Goal: Task Accomplishment & Management: Manage account settings

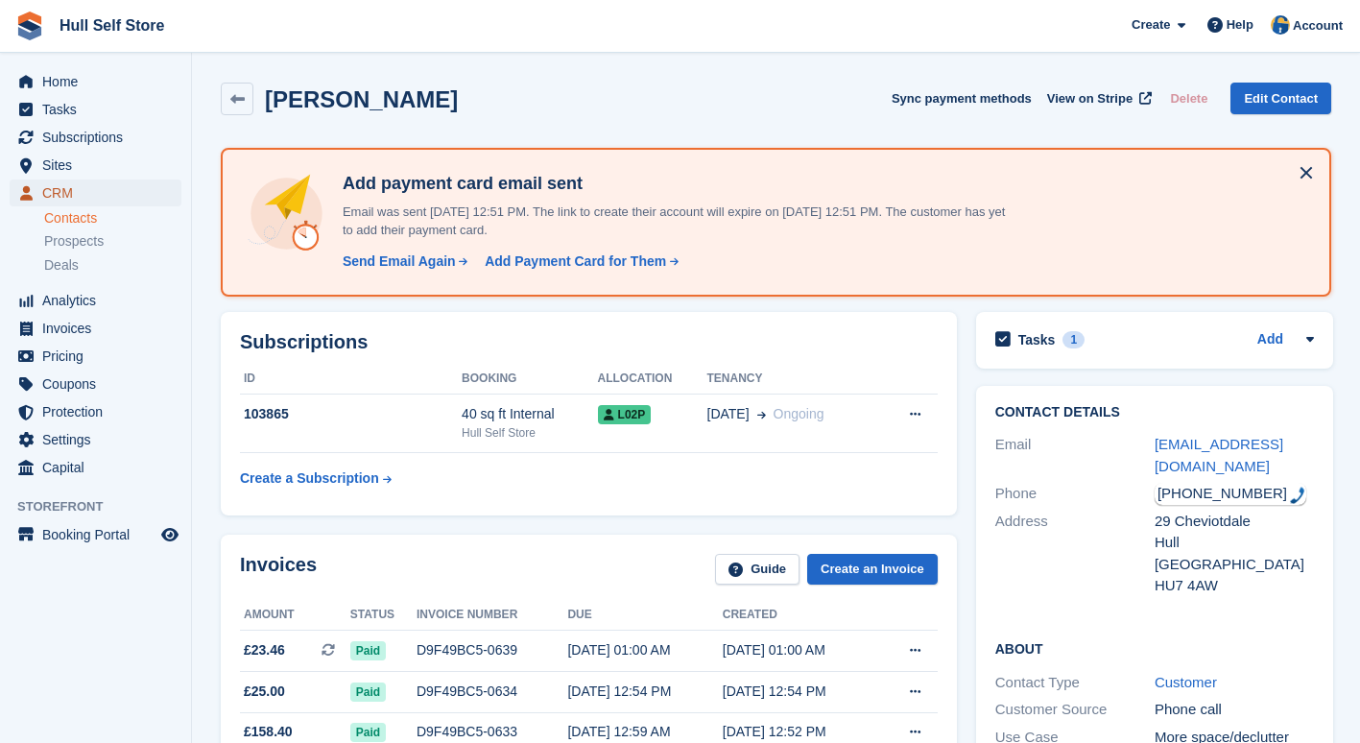
click at [99, 195] on span "CRM" at bounding box center [99, 192] width 115 height 27
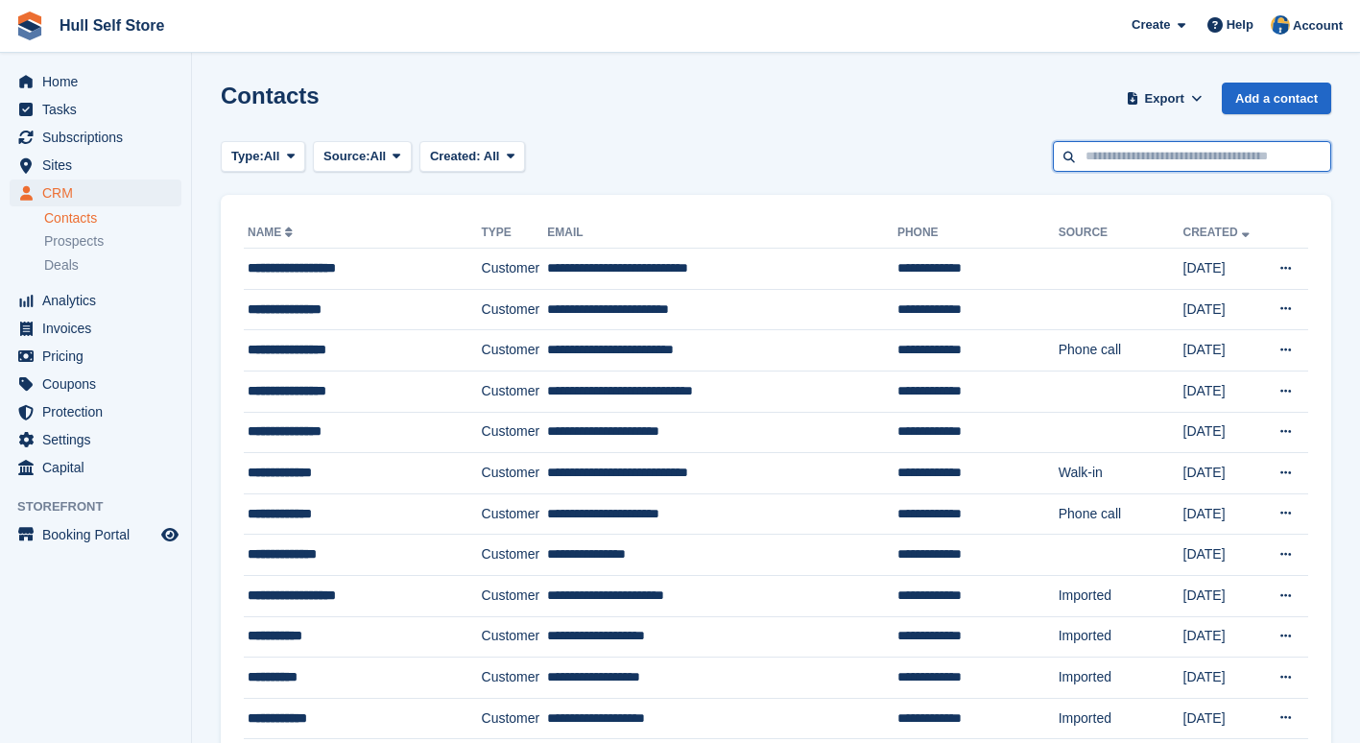
click at [1263, 159] on input "text" at bounding box center [1192, 157] width 278 height 32
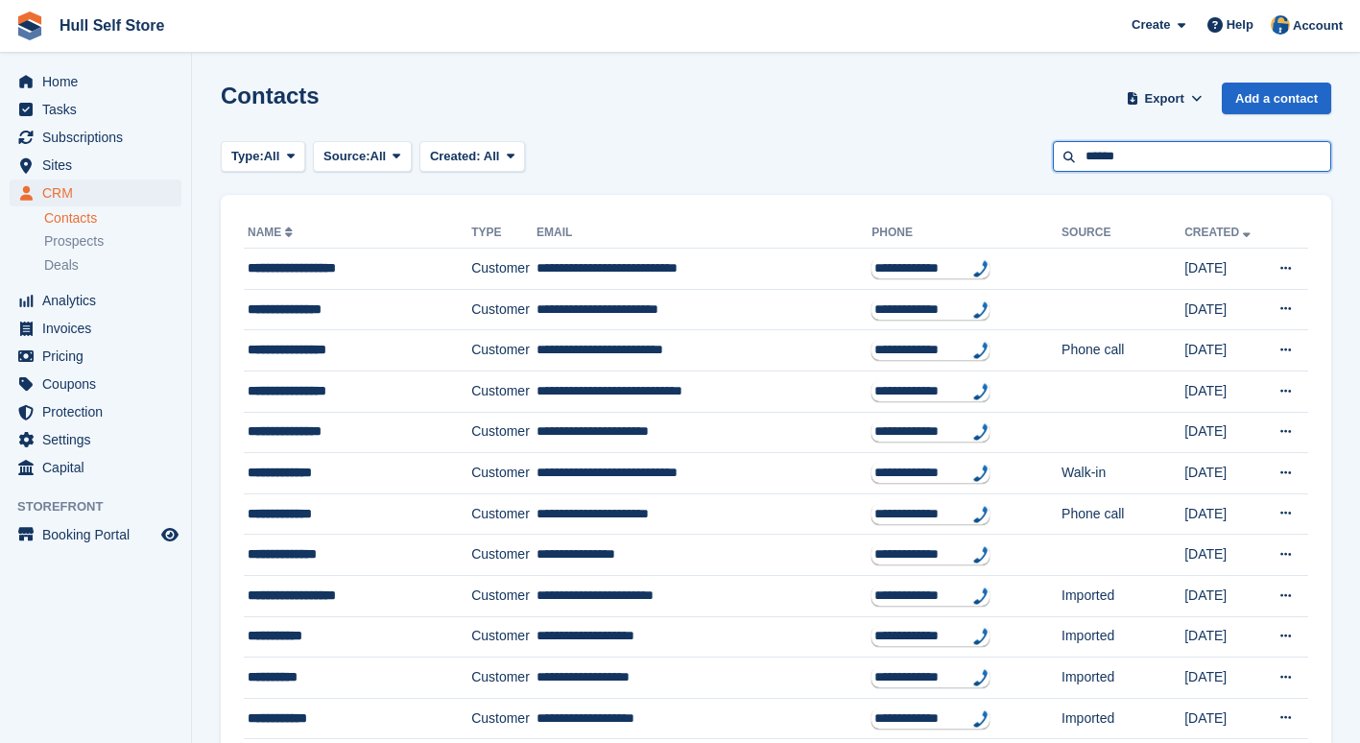
type input "******"
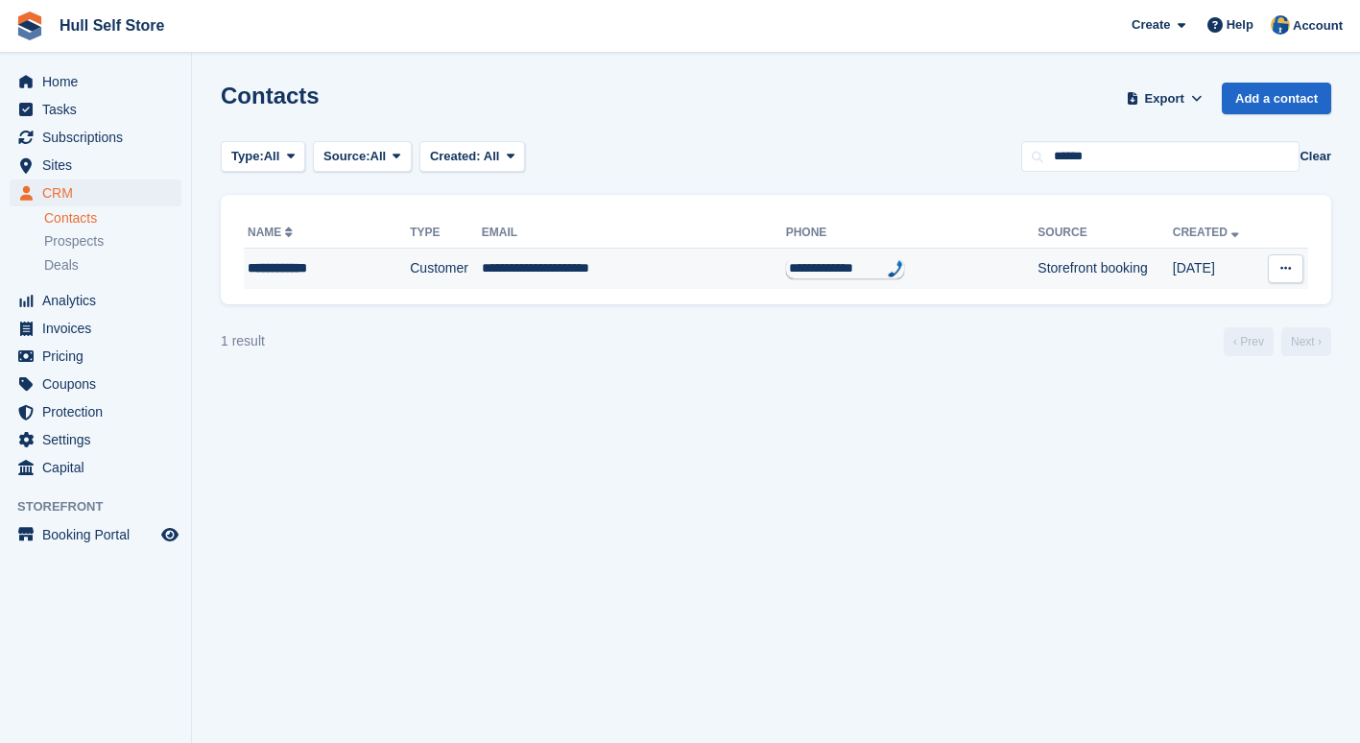
click at [696, 262] on td "**********" at bounding box center [634, 269] width 304 height 40
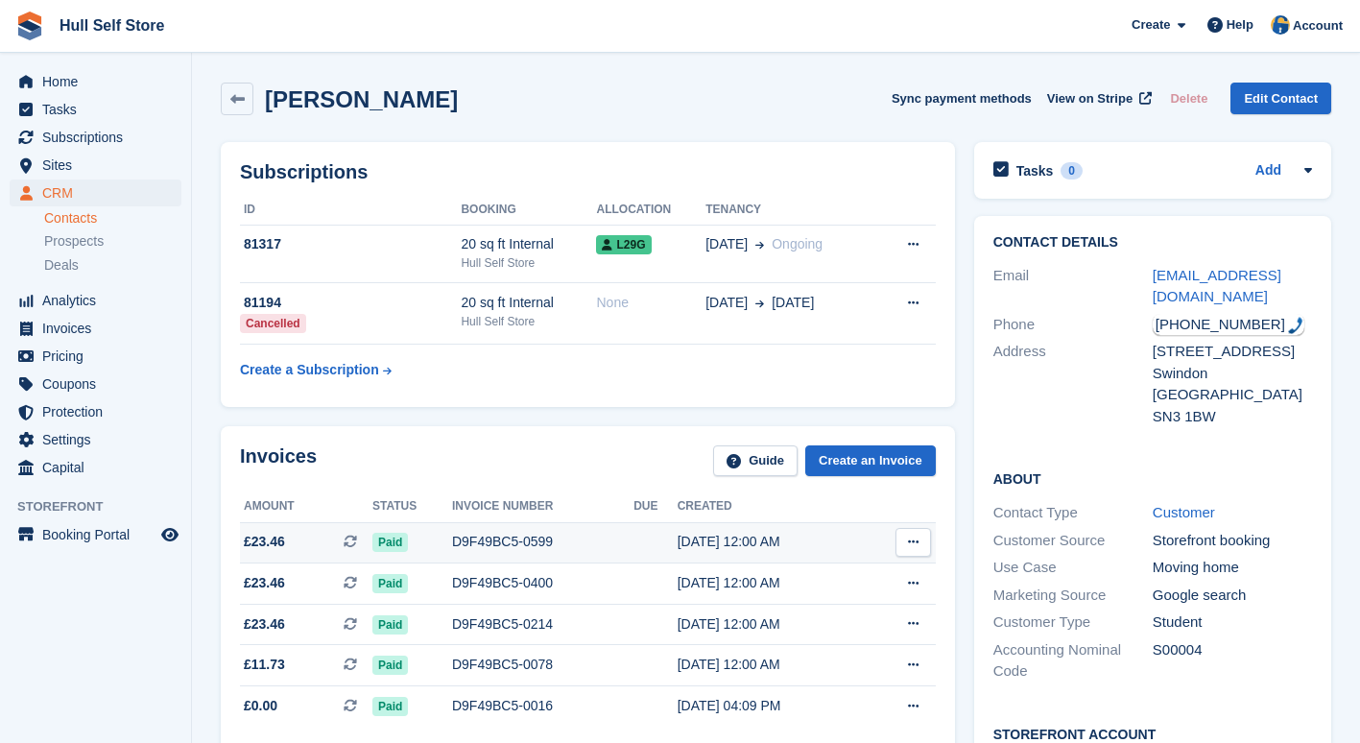
click at [907, 549] on button at bounding box center [913, 542] width 36 height 29
click at [911, 541] on icon at bounding box center [913, 541] width 11 height 12
click at [909, 514] on th at bounding box center [899, 506] width 72 height 31
click at [911, 505] on th at bounding box center [899, 506] width 72 height 31
click at [922, 545] on button at bounding box center [913, 542] width 36 height 29
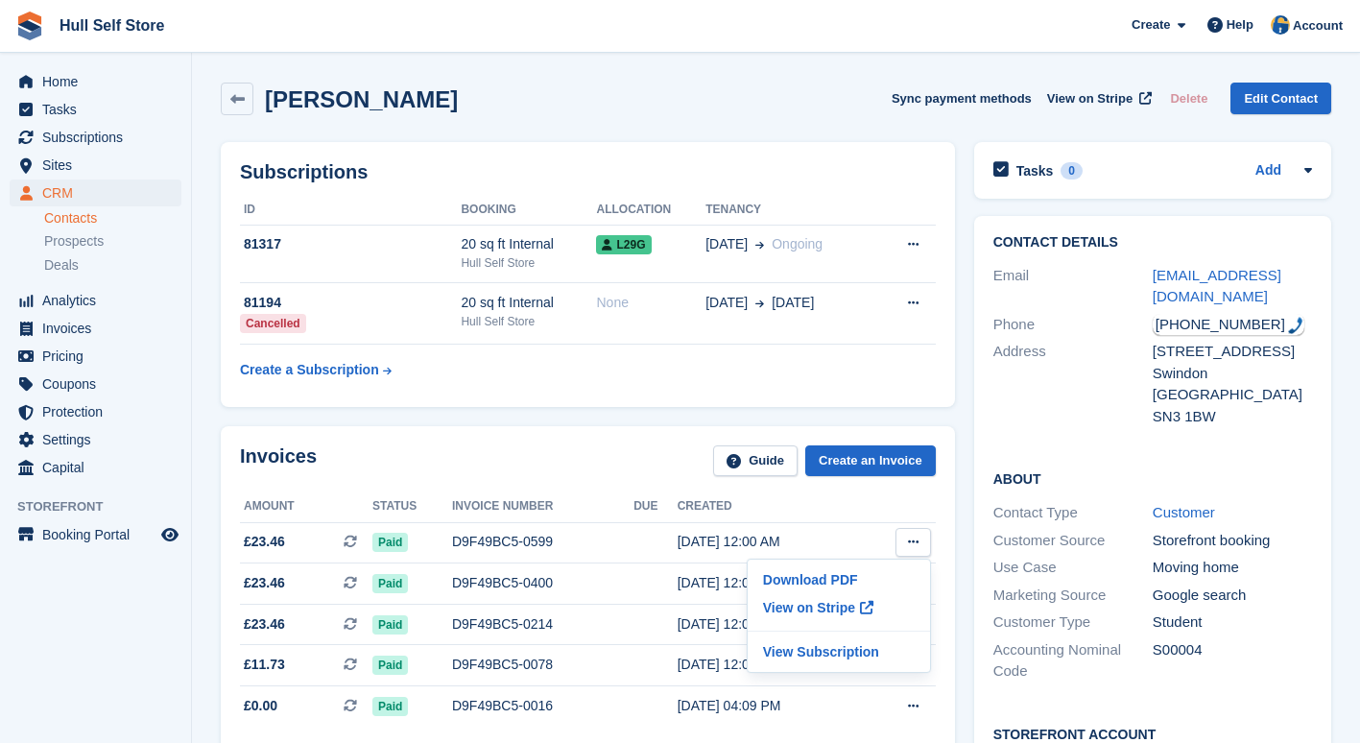
click at [917, 508] on th at bounding box center [899, 506] width 72 height 31
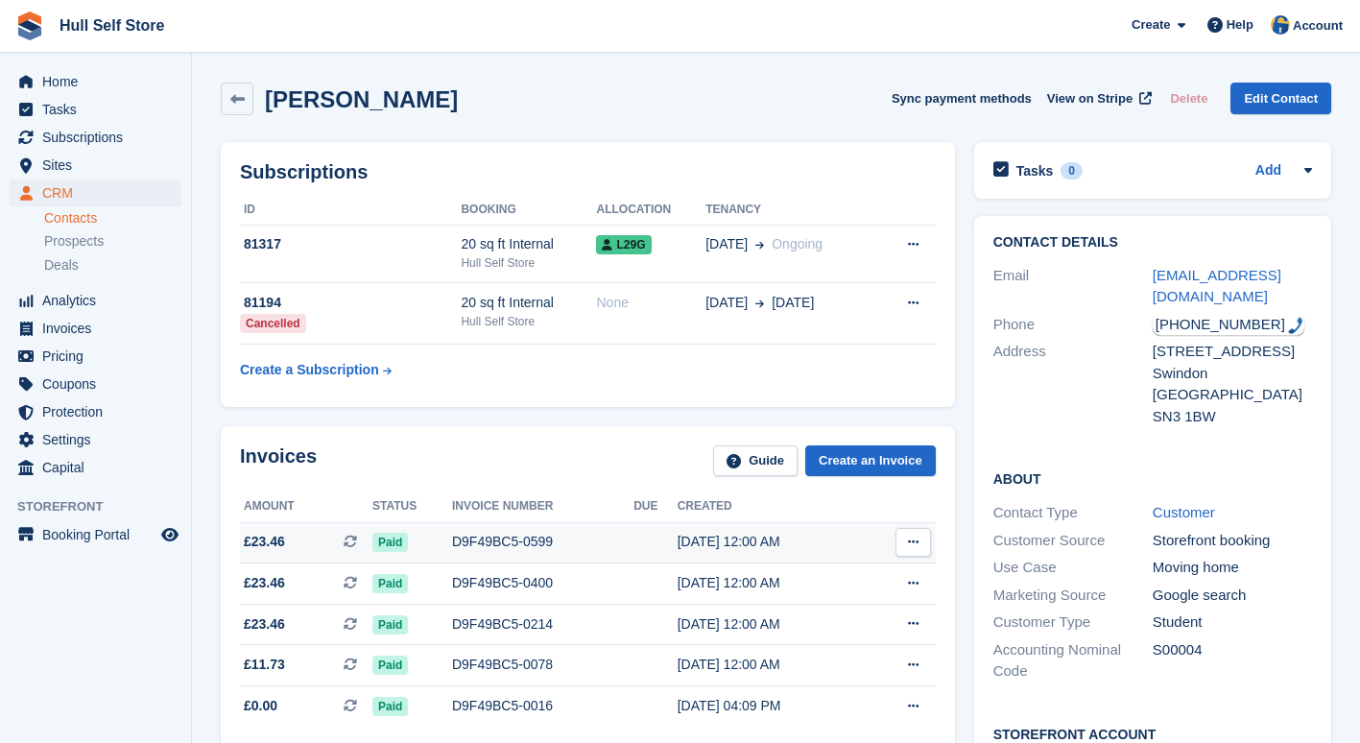
click at [918, 543] on button at bounding box center [913, 542] width 36 height 29
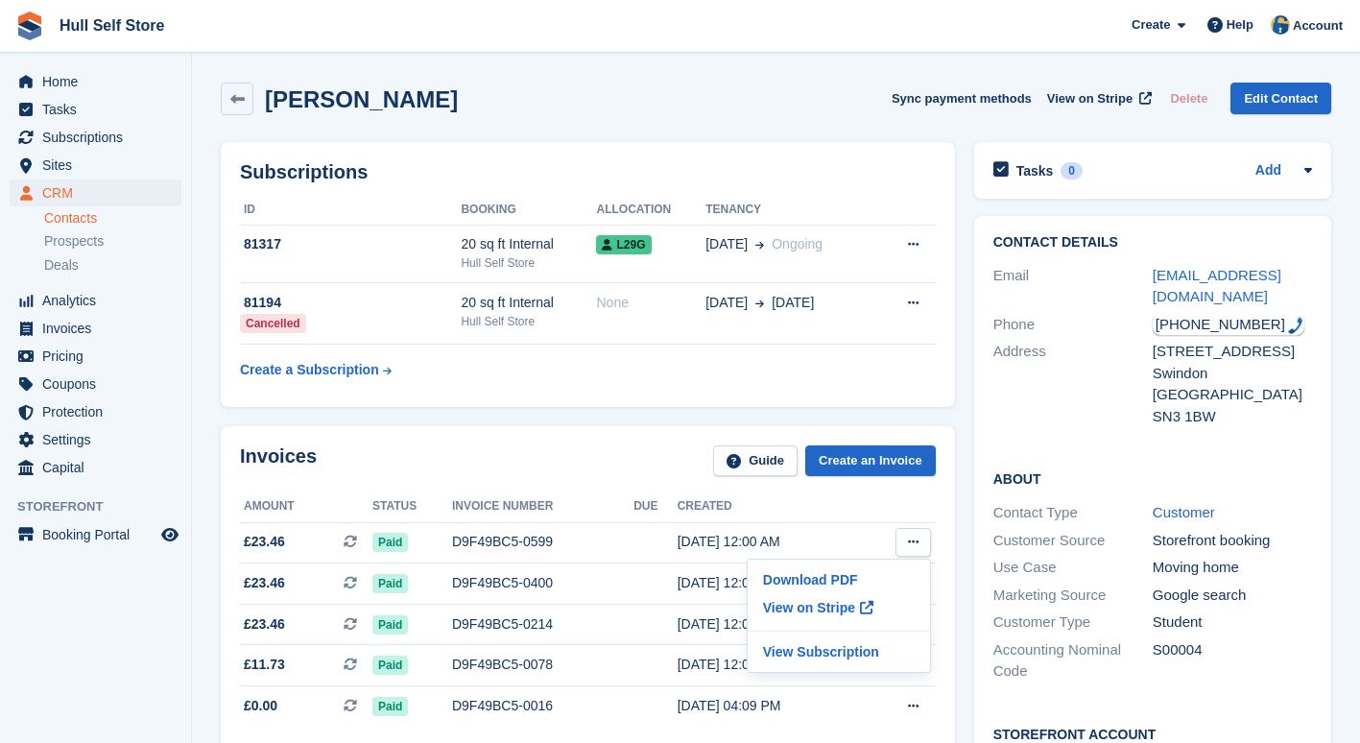
click at [918, 507] on th at bounding box center [899, 506] width 72 height 31
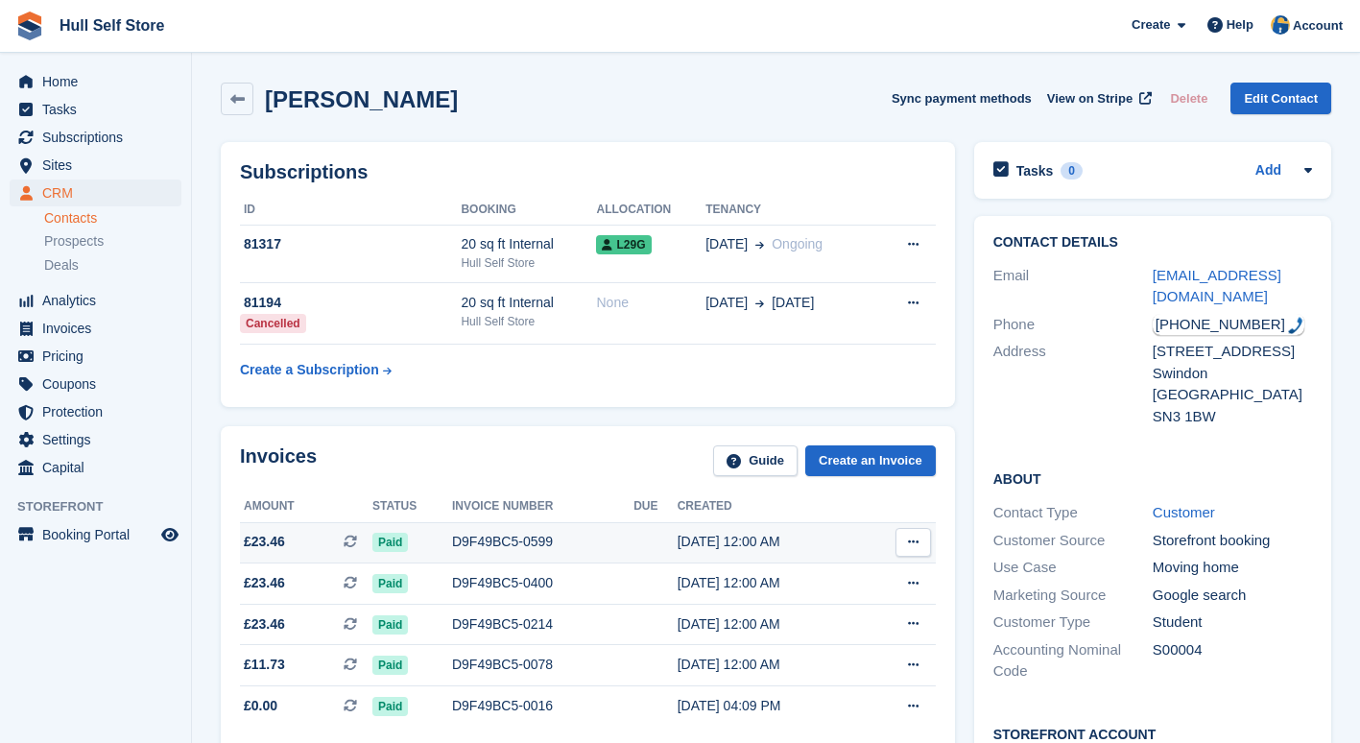
click at [920, 541] on button at bounding box center [913, 542] width 36 height 29
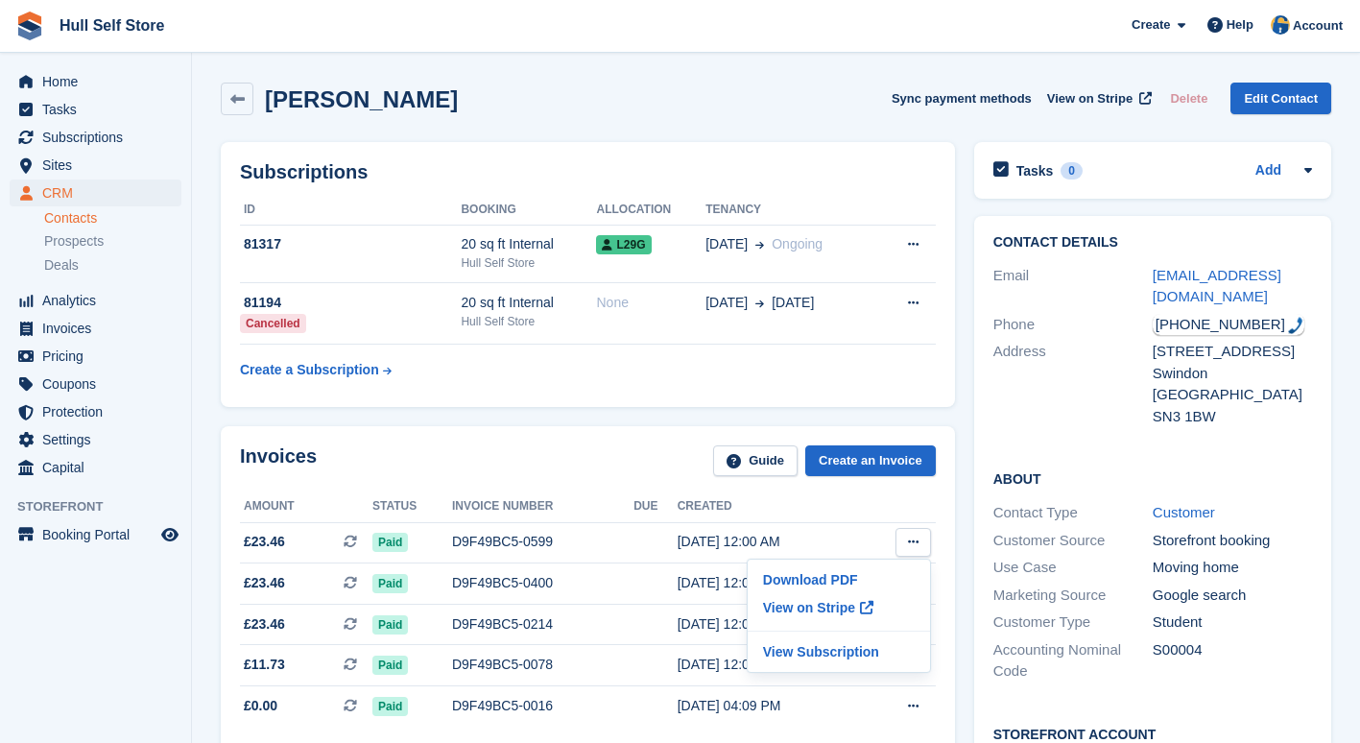
click at [914, 510] on th at bounding box center [899, 506] width 72 height 31
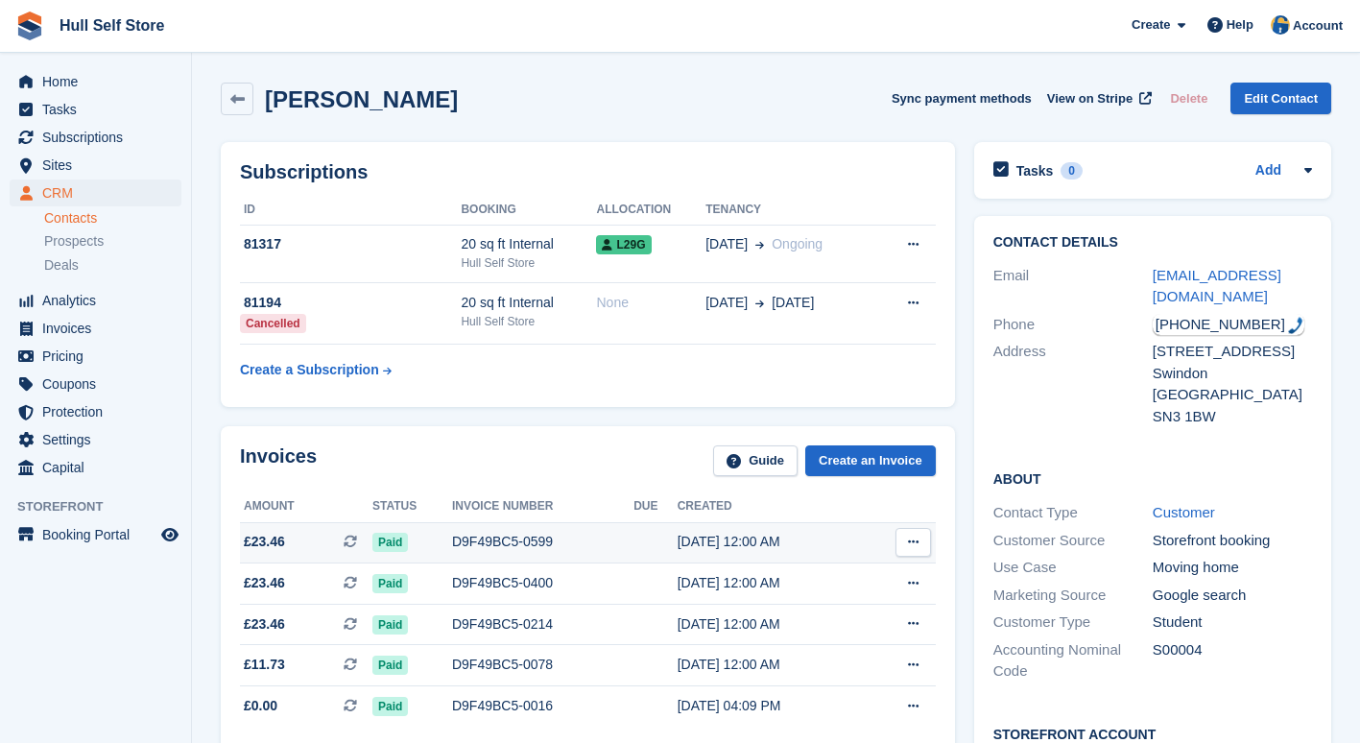
click at [914, 536] on icon at bounding box center [913, 541] width 11 height 12
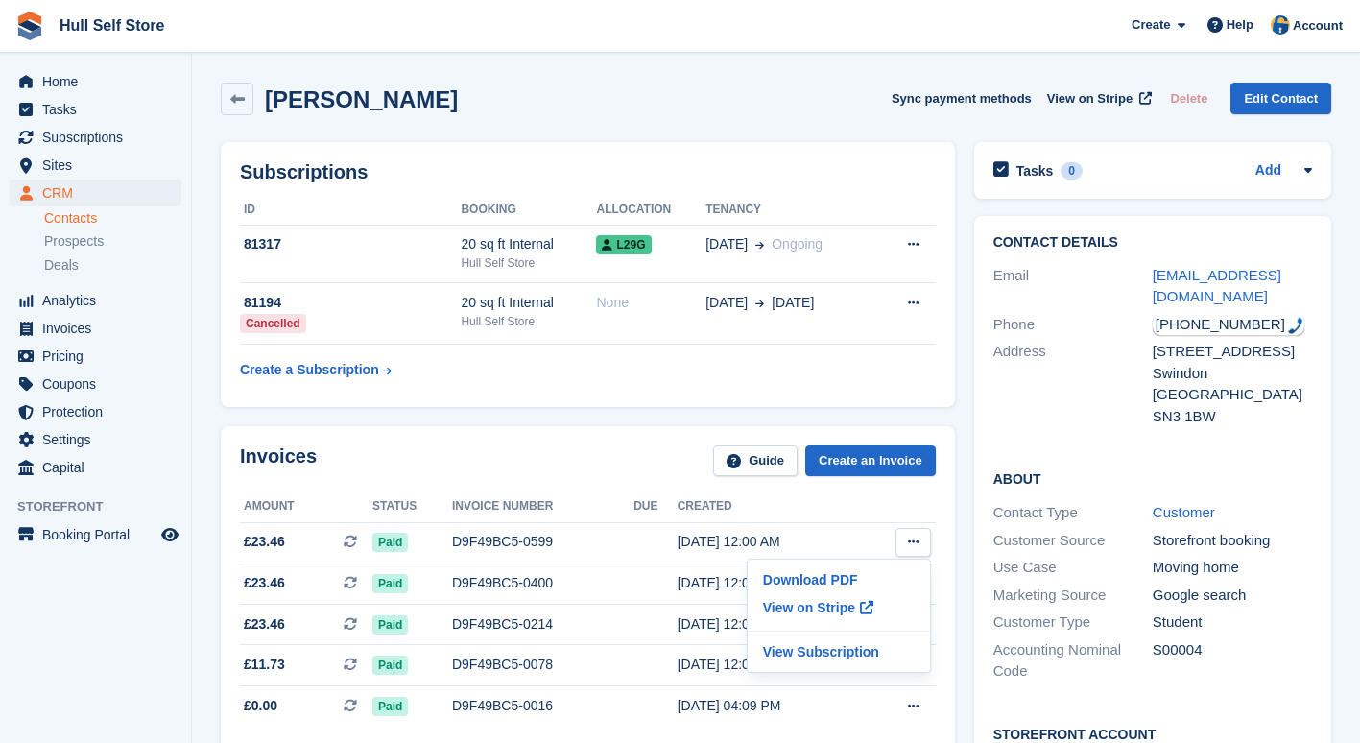
click at [909, 502] on th at bounding box center [899, 506] width 72 height 31
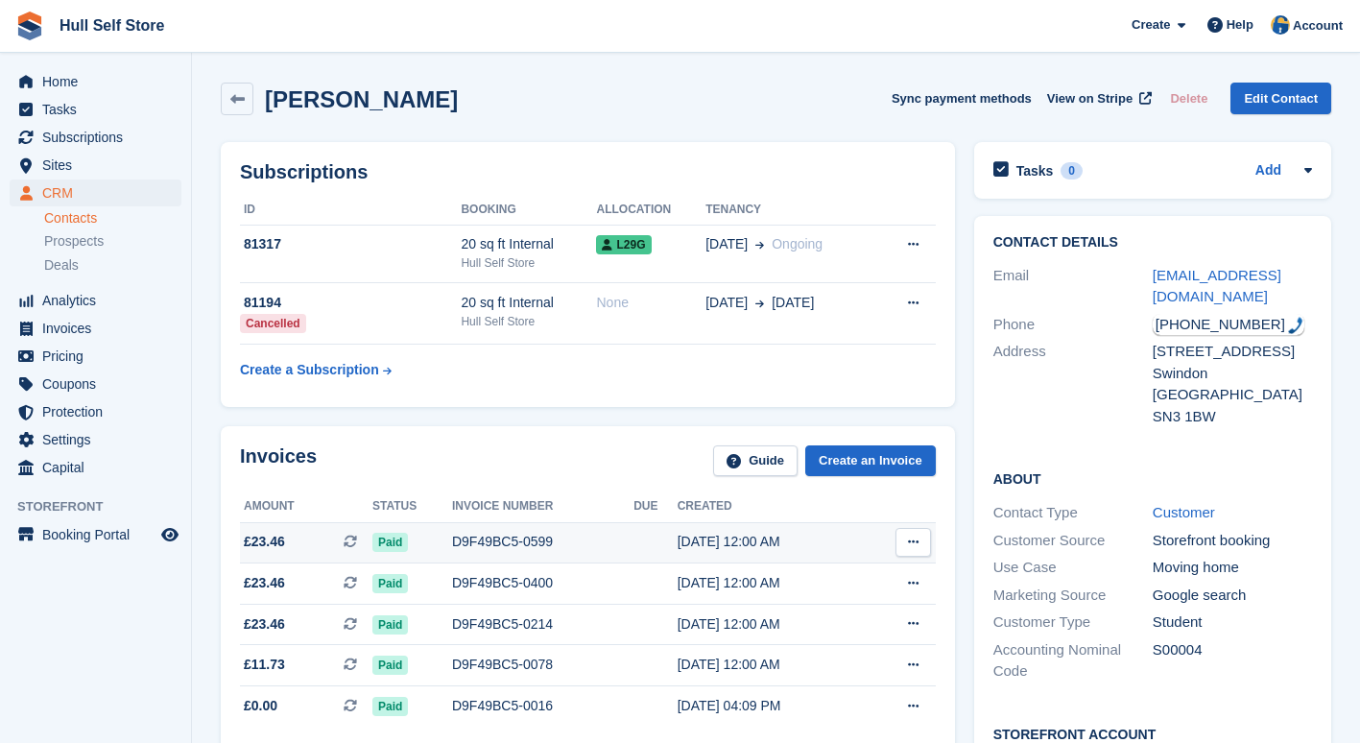
click at [911, 546] on icon at bounding box center [913, 541] width 11 height 12
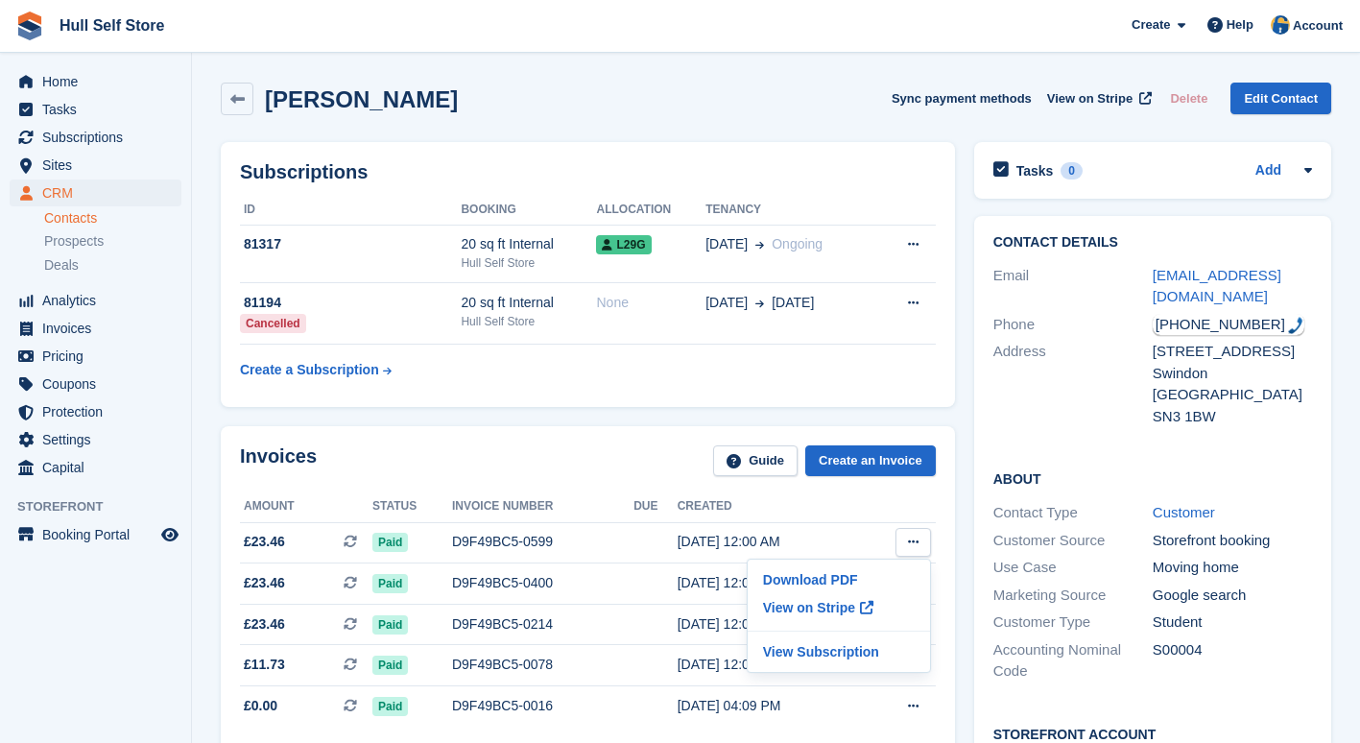
click at [911, 497] on th at bounding box center [899, 506] width 72 height 31
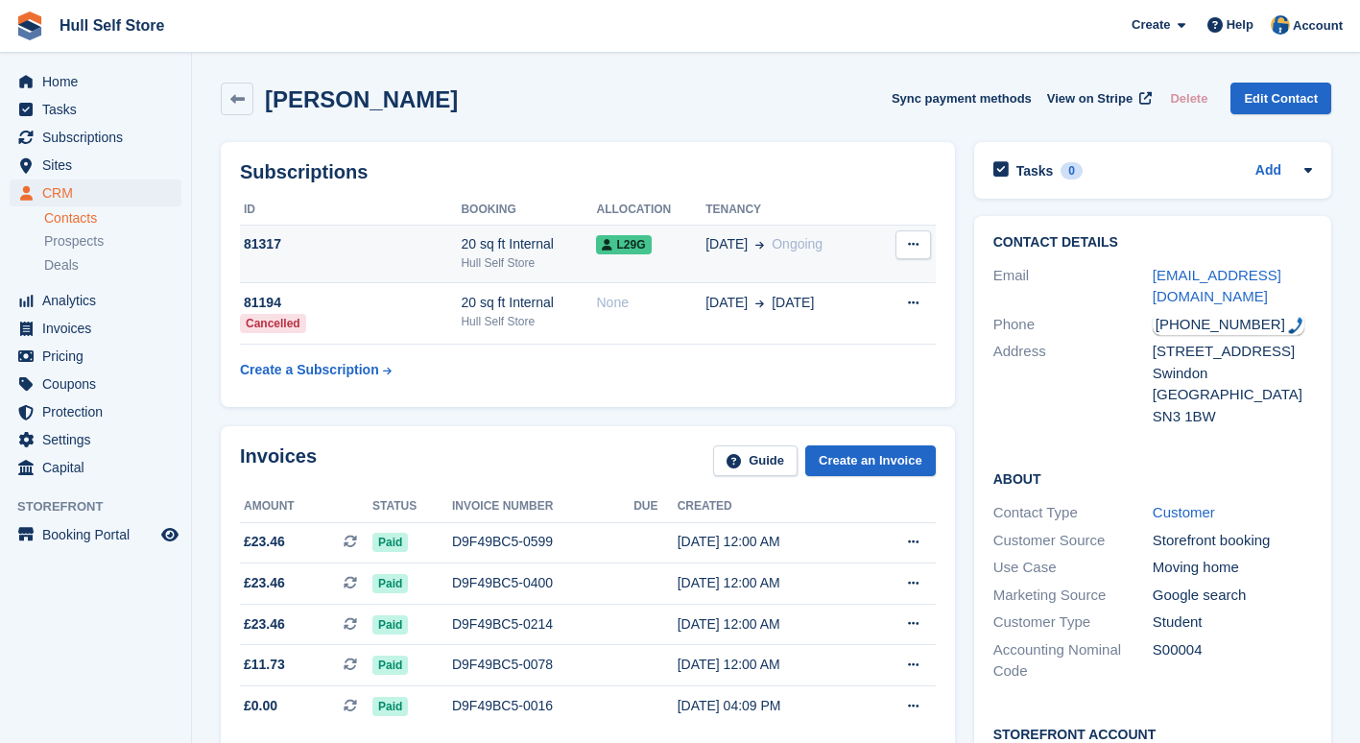
click at [722, 257] on td "12 Apr Ongoing" at bounding box center [790, 254] width 171 height 59
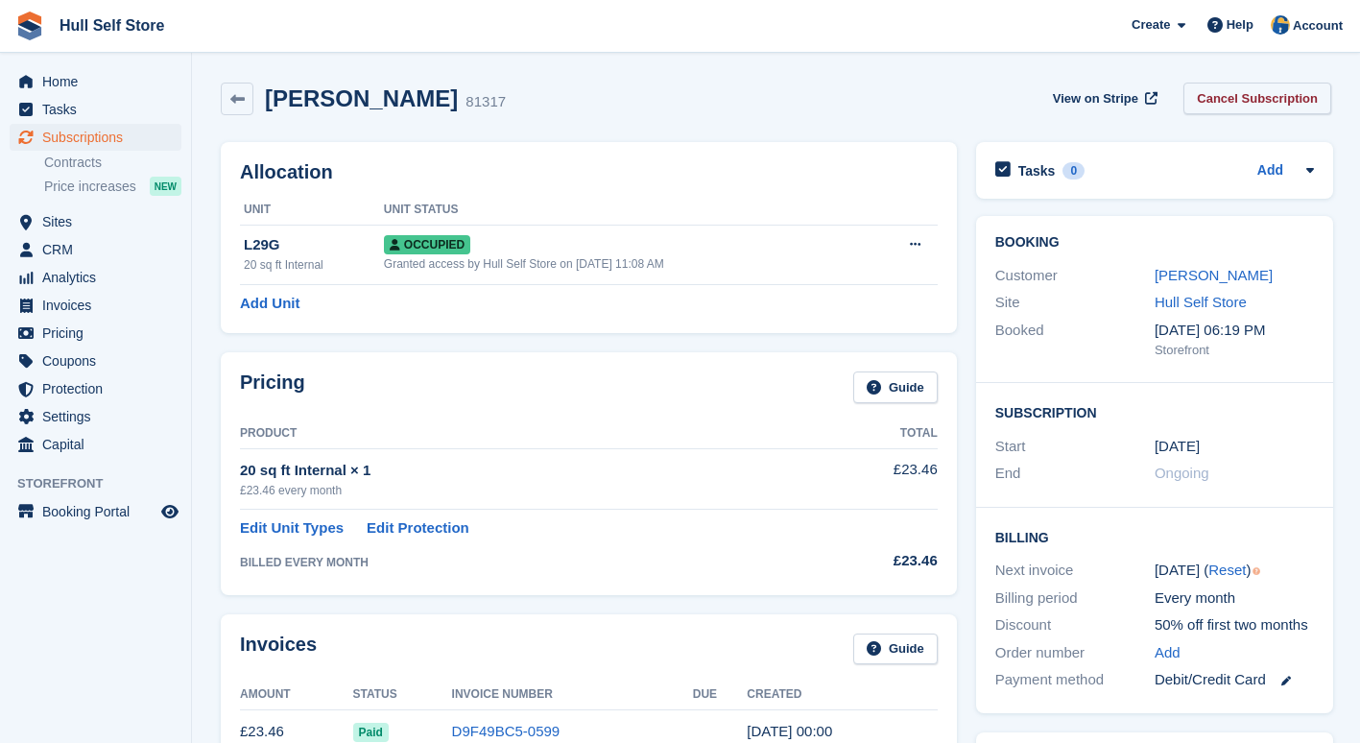
click at [1239, 97] on link "Cancel Subscription" at bounding box center [1257, 99] width 148 height 32
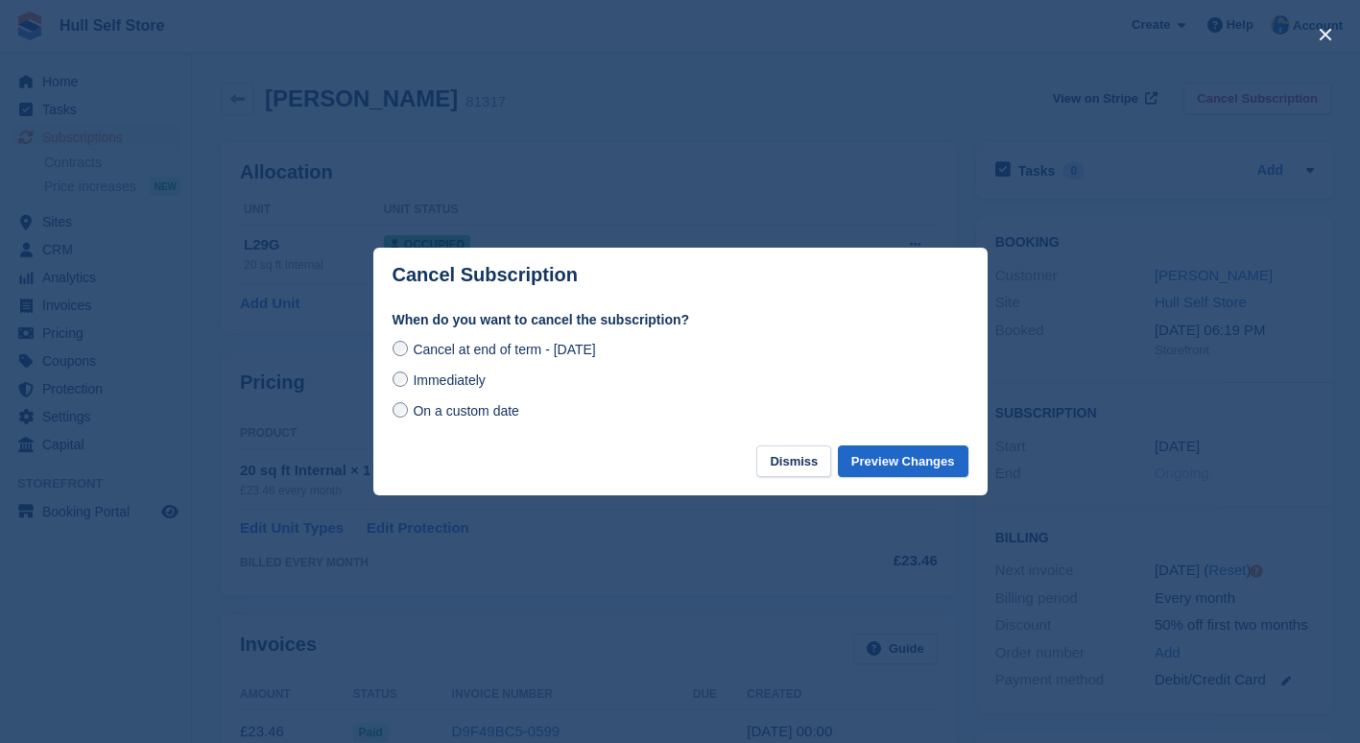
click at [414, 414] on span "On a custom date" at bounding box center [466, 410] width 107 height 15
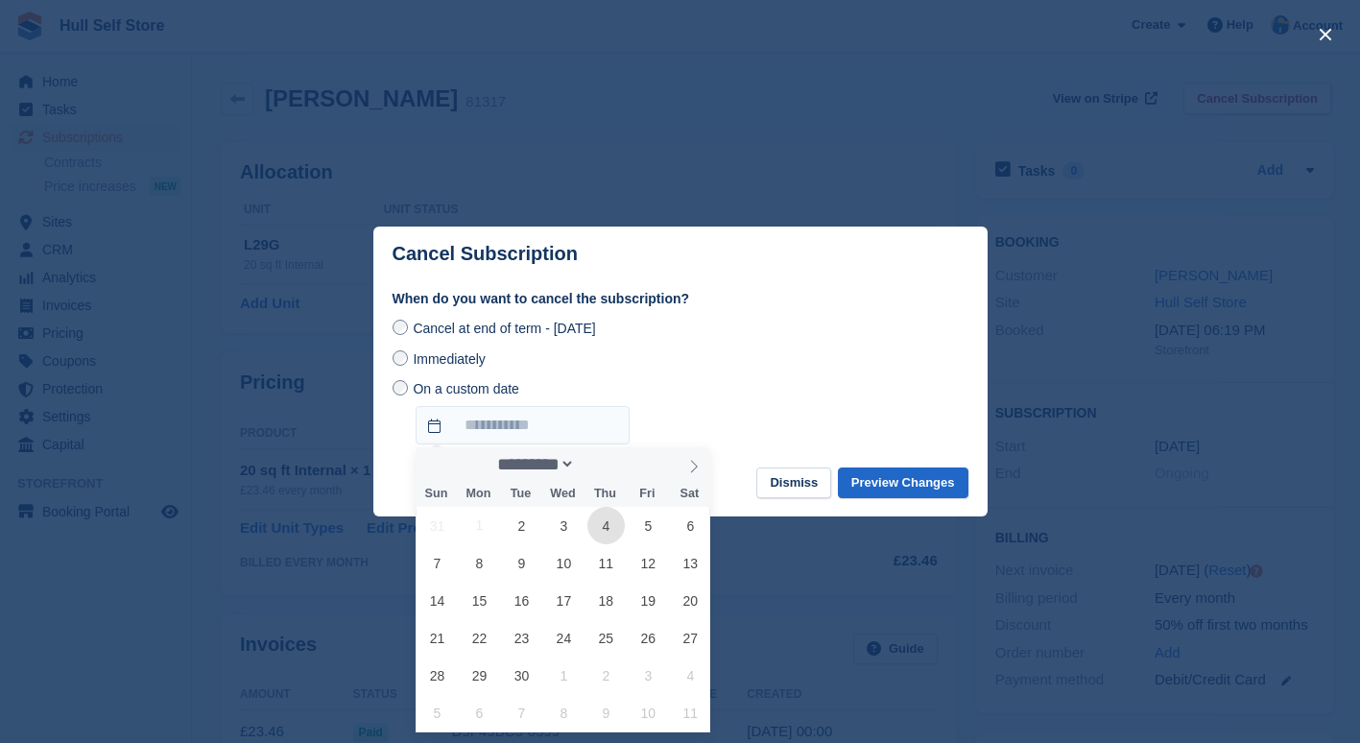
click at [606, 527] on span "4" at bounding box center [605, 525] width 37 height 37
type input "**********"
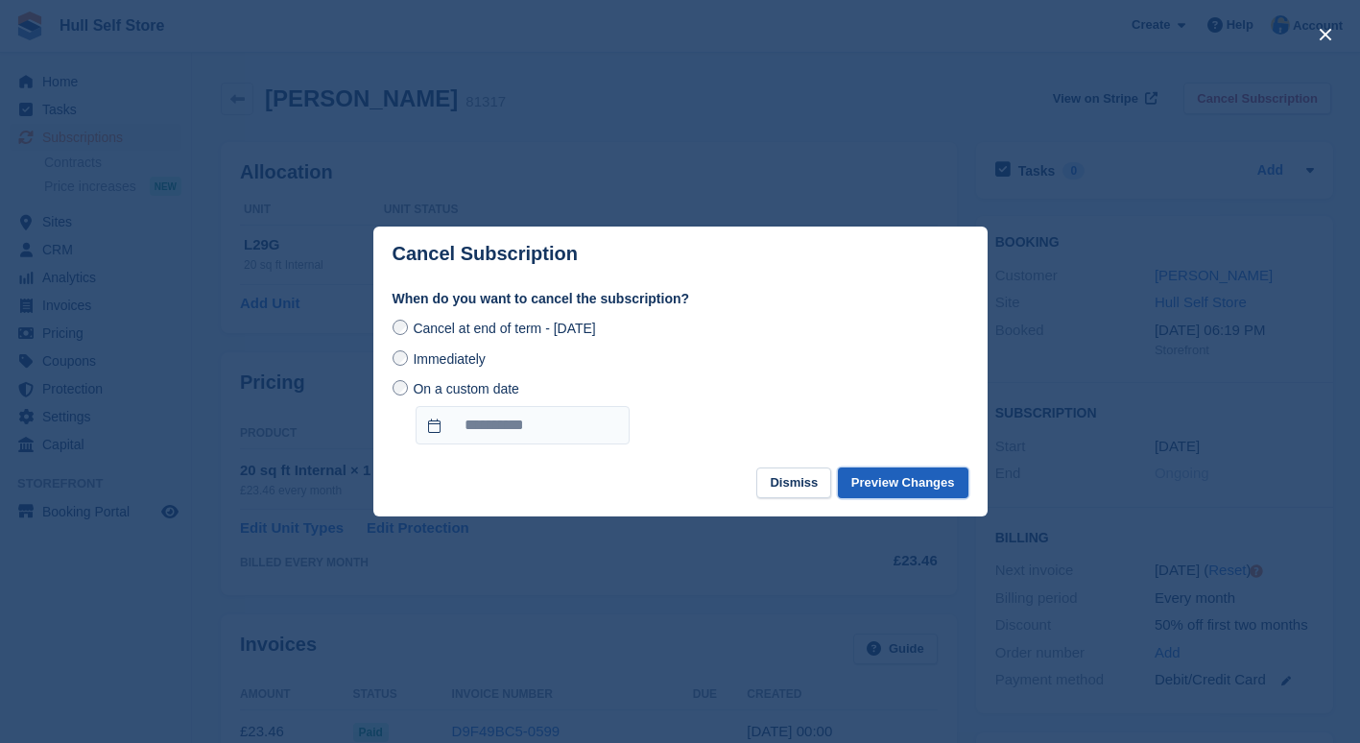
click at [933, 483] on button "Preview Changes" at bounding box center [903, 483] width 130 height 32
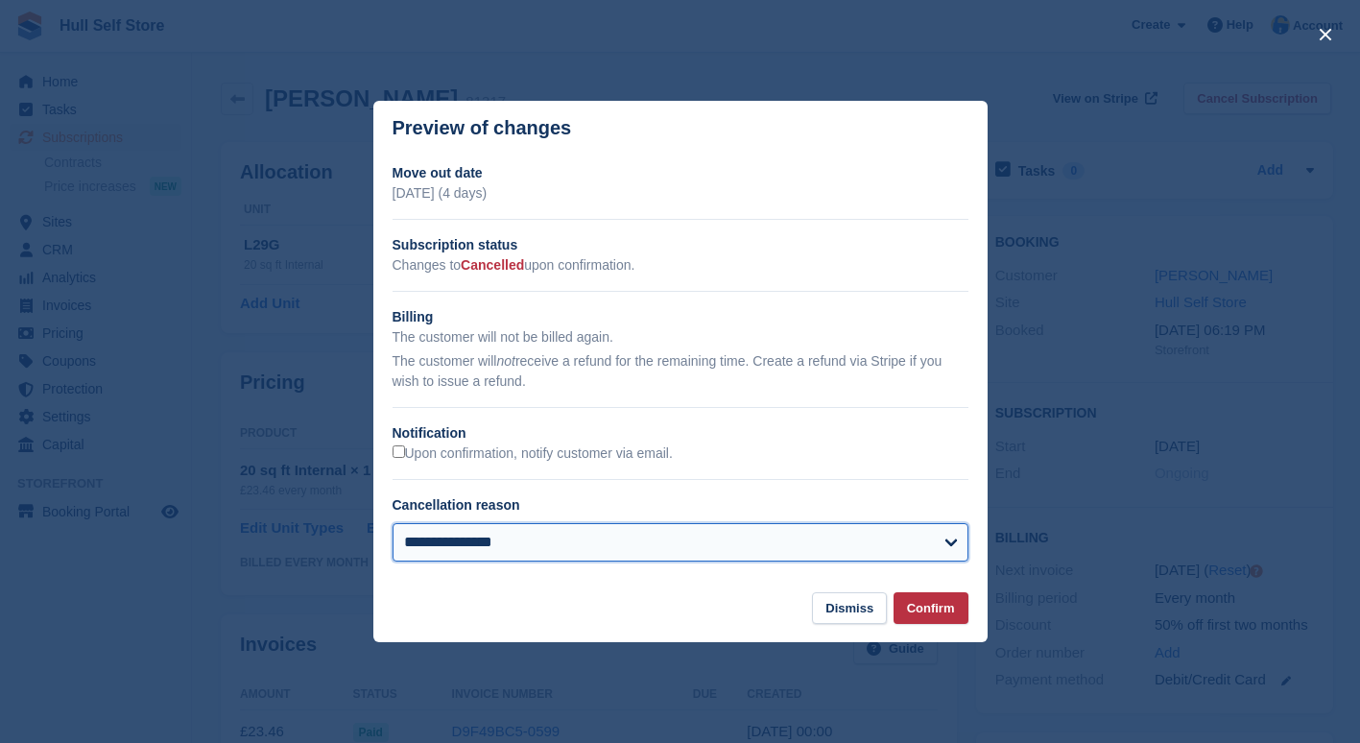
click at [679, 555] on select "**********" at bounding box center [680, 542] width 576 height 38
select select "**********"
click at [392, 525] on select "**********" at bounding box center [680, 542] width 576 height 38
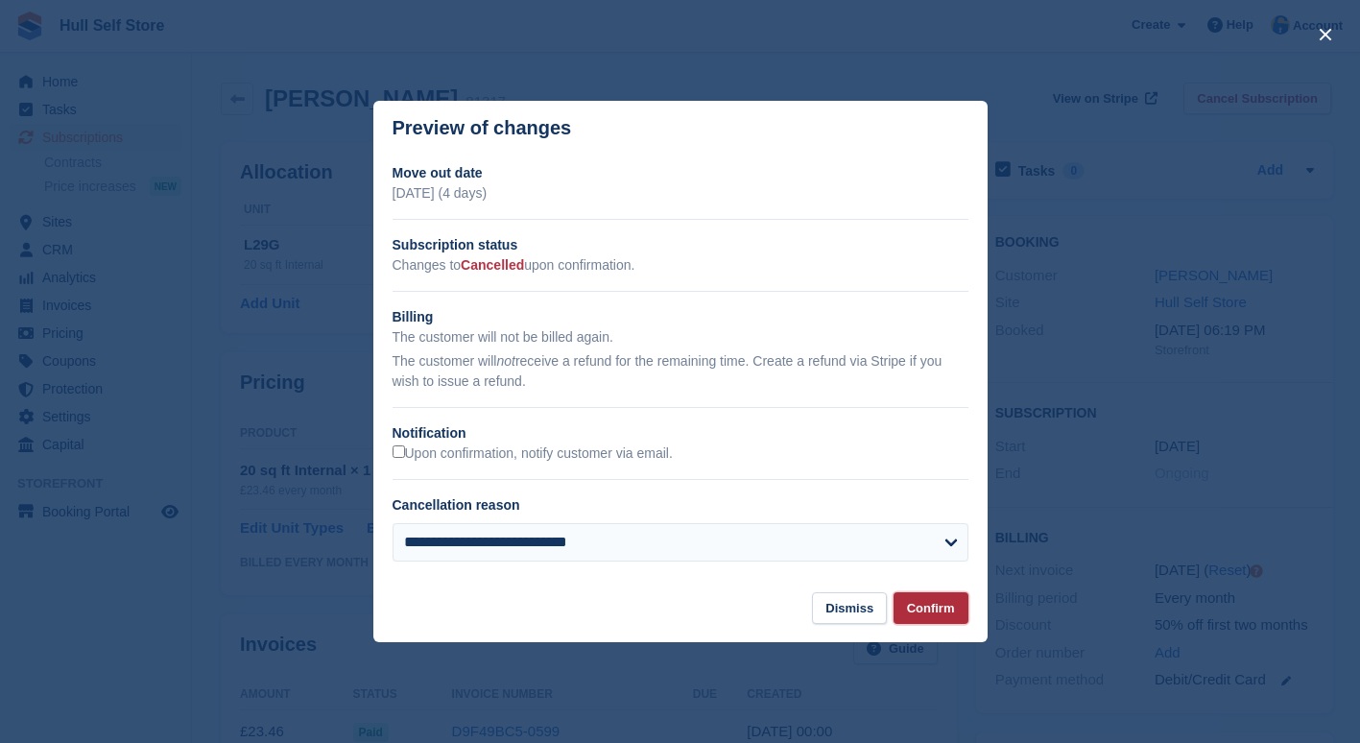
click at [953, 610] on button "Confirm" at bounding box center [930, 608] width 75 height 32
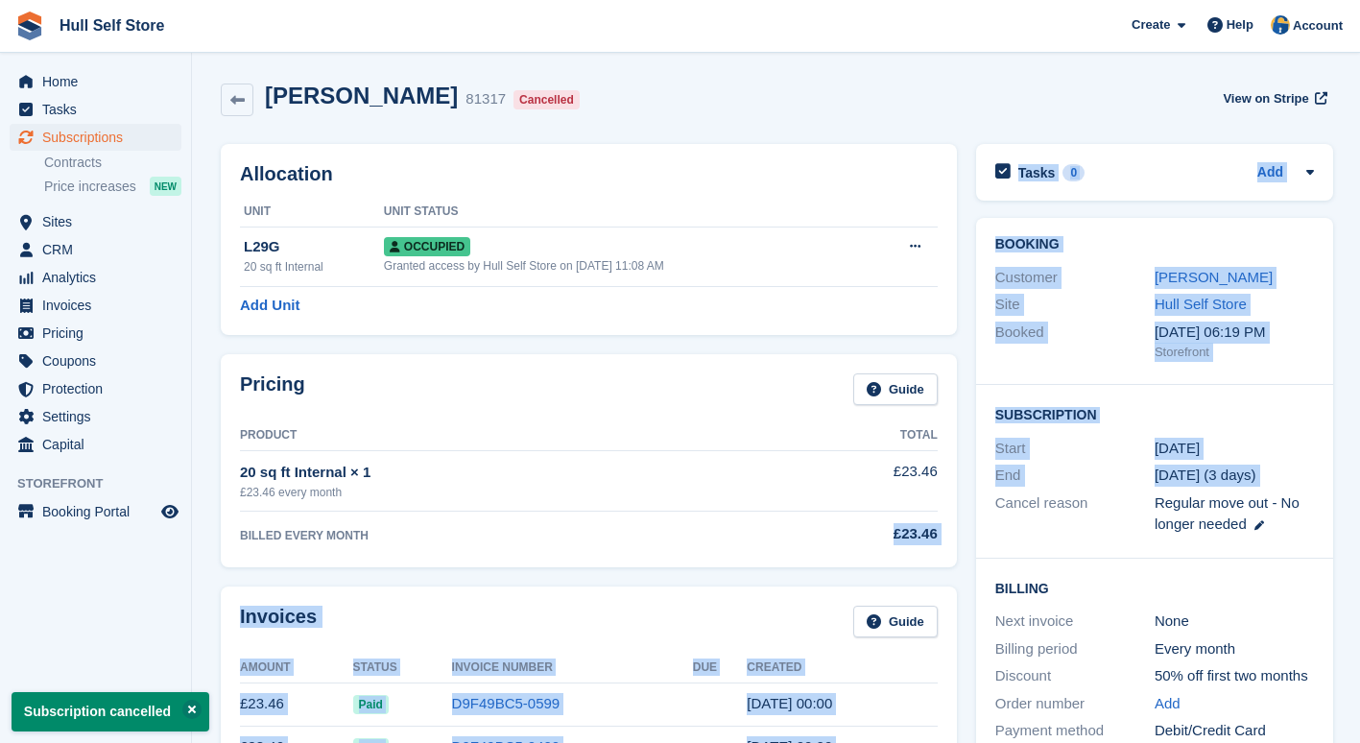
drag, startPoint x: 883, startPoint y: 542, endPoint x: 966, endPoint y: 536, distance: 83.7
drag, startPoint x: 966, startPoint y: 536, endPoint x: 778, endPoint y: 551, distance: 188.6
click at [778, 551] on div "Pricing Guide Product Total 20 sq ft Internal × 1 £23.46 every month £23.46 BIL…" at bounding box center [589, 460] width 736 height 213
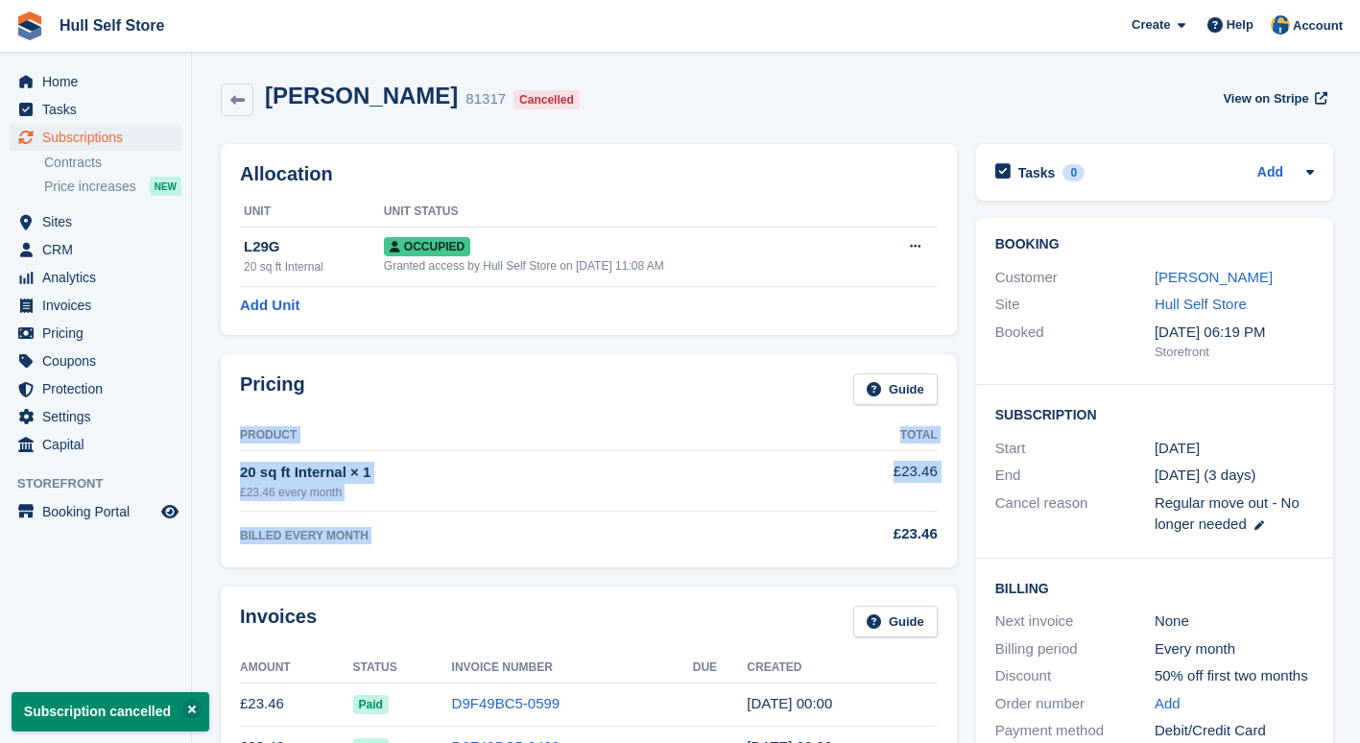
drag, startPoint x: 892, startPoint y: 544, endPoint x: 952, endPoint y: 549, distance: 59.7
click at [952, 549] on div "Pricing Guide Product Total 20 sq ft Internal × 1 £23.46 every month £23.46 BIL…" at bounding box center [589, 460] width 736 height 213
drag, startPoint x: 952, startPoint y: 549, endPoint x: 801, endPoint y: 558, distance: 150.9
click at [801, 558] on div "Pricing Guide Product Total 20 sq ft Internal × 1 £23.46 every month £23.46 BIL…" at bounding box center [589, 460] width 736 height 213
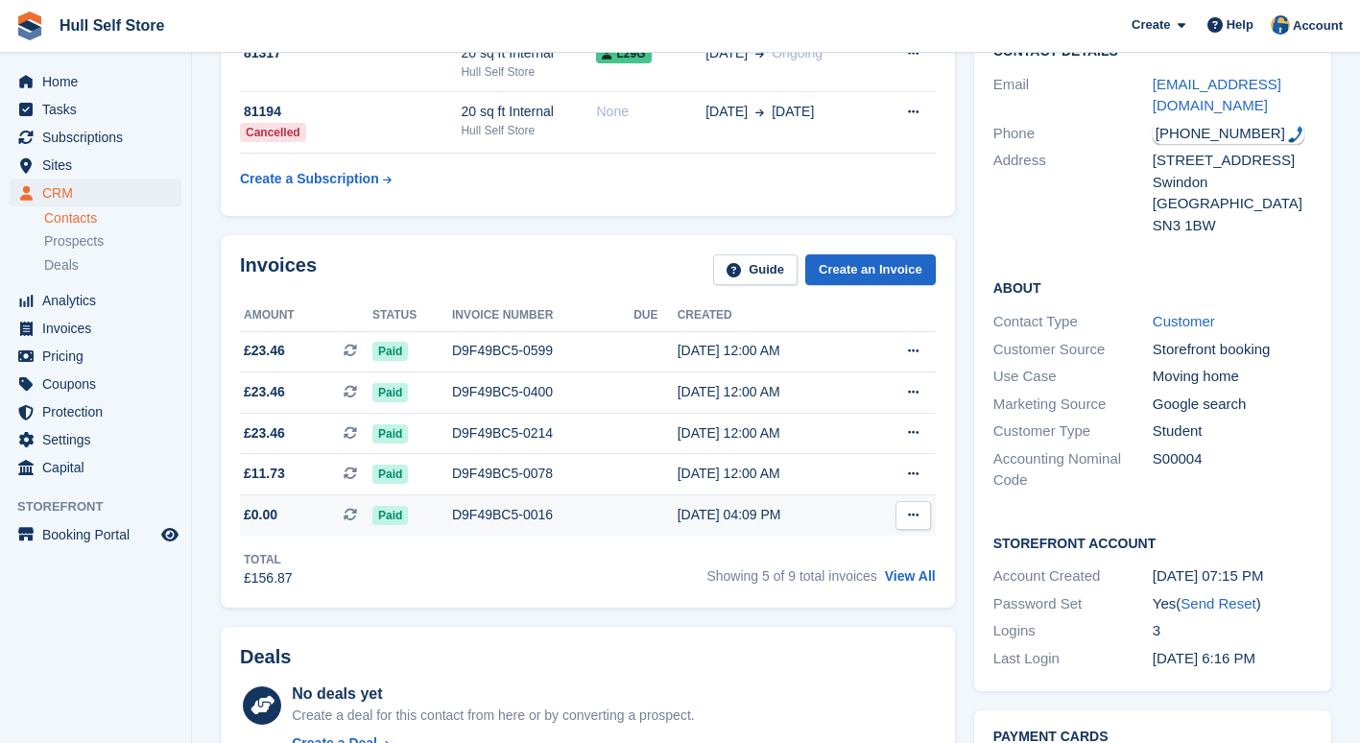
scroll to position [192, 0]
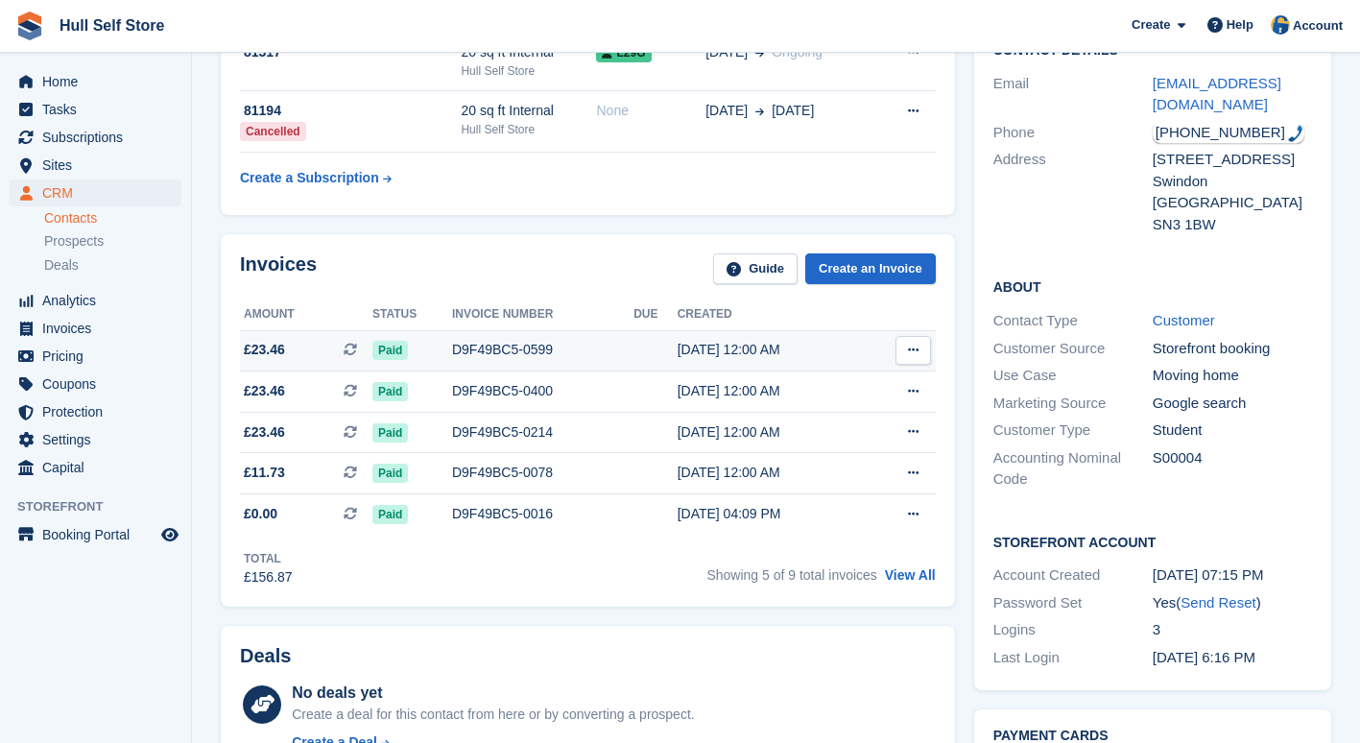
click at [603, 358] on div "D9F49BC5-0599" at bounding box center [542, 350] width 181 height 20
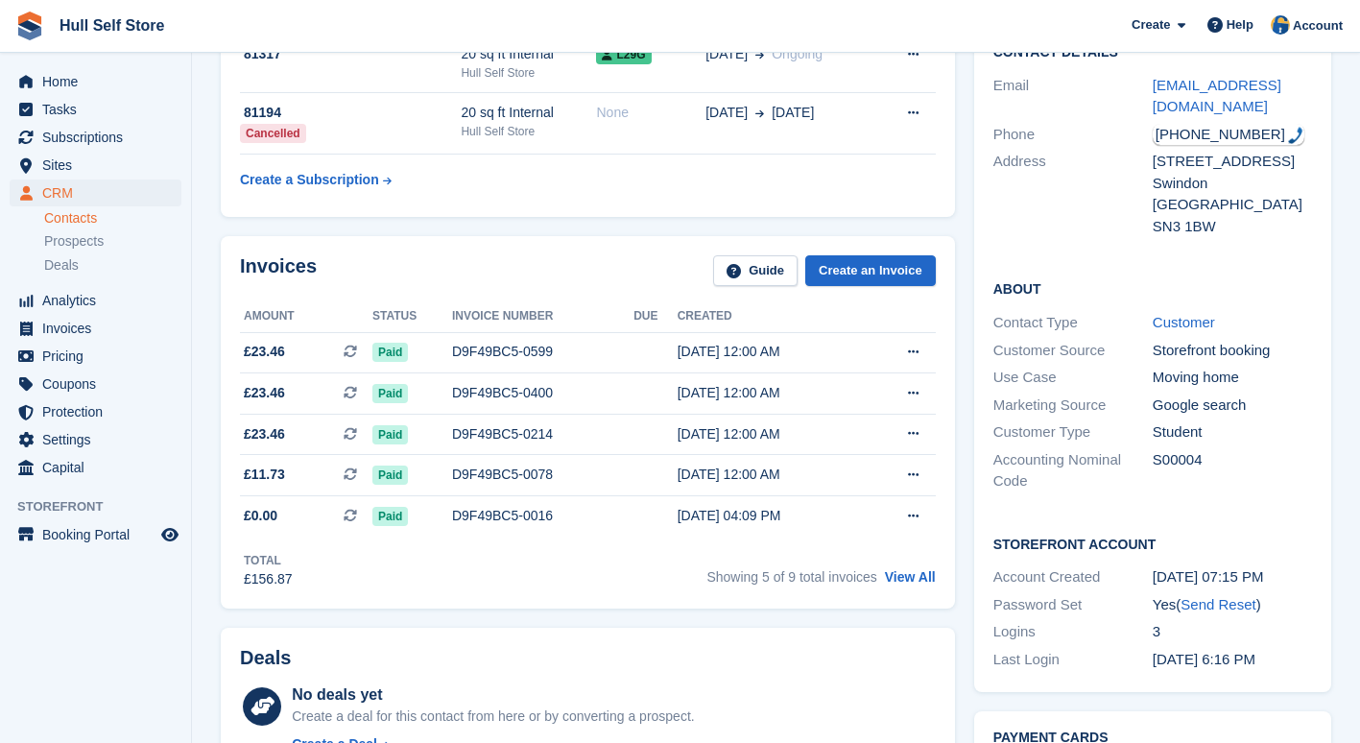
scroll to position [96, 0]
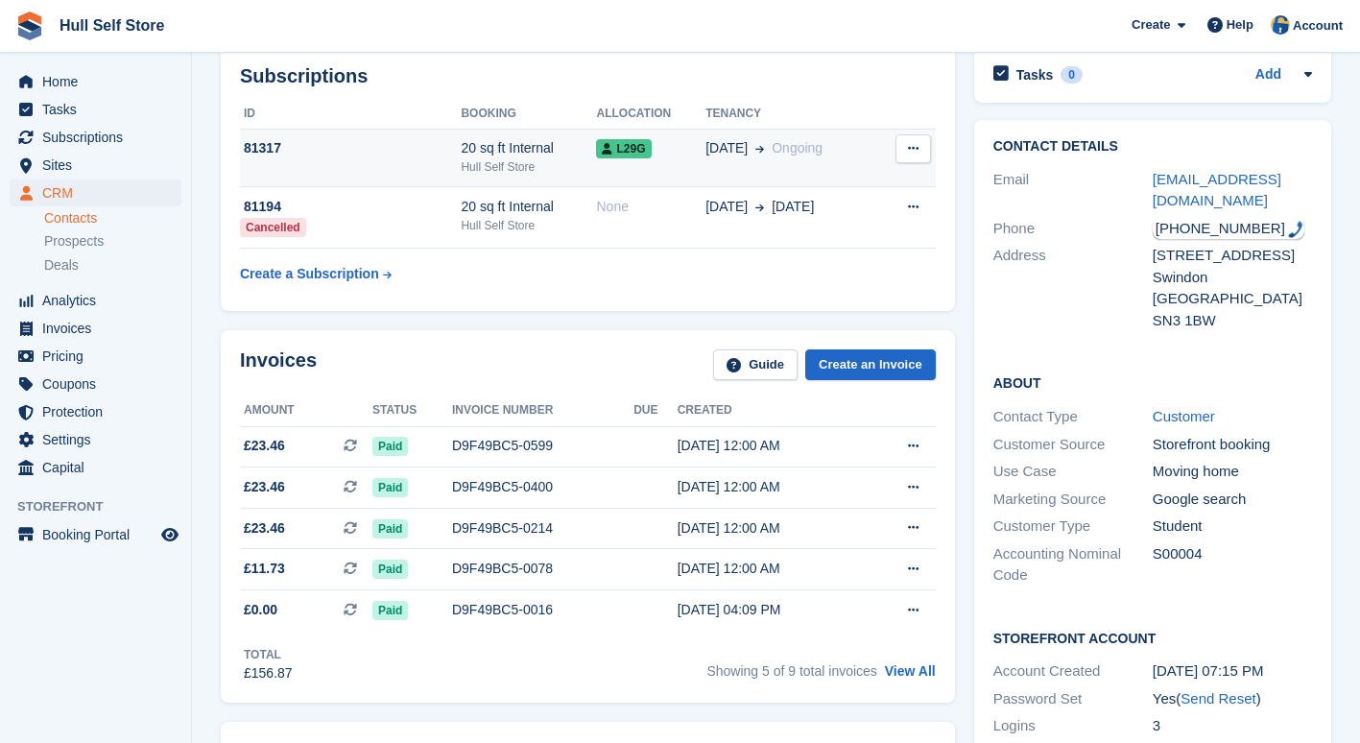
click at [628, 167] on td "L29G" at bounding box center [650, 158] width 109 height 59
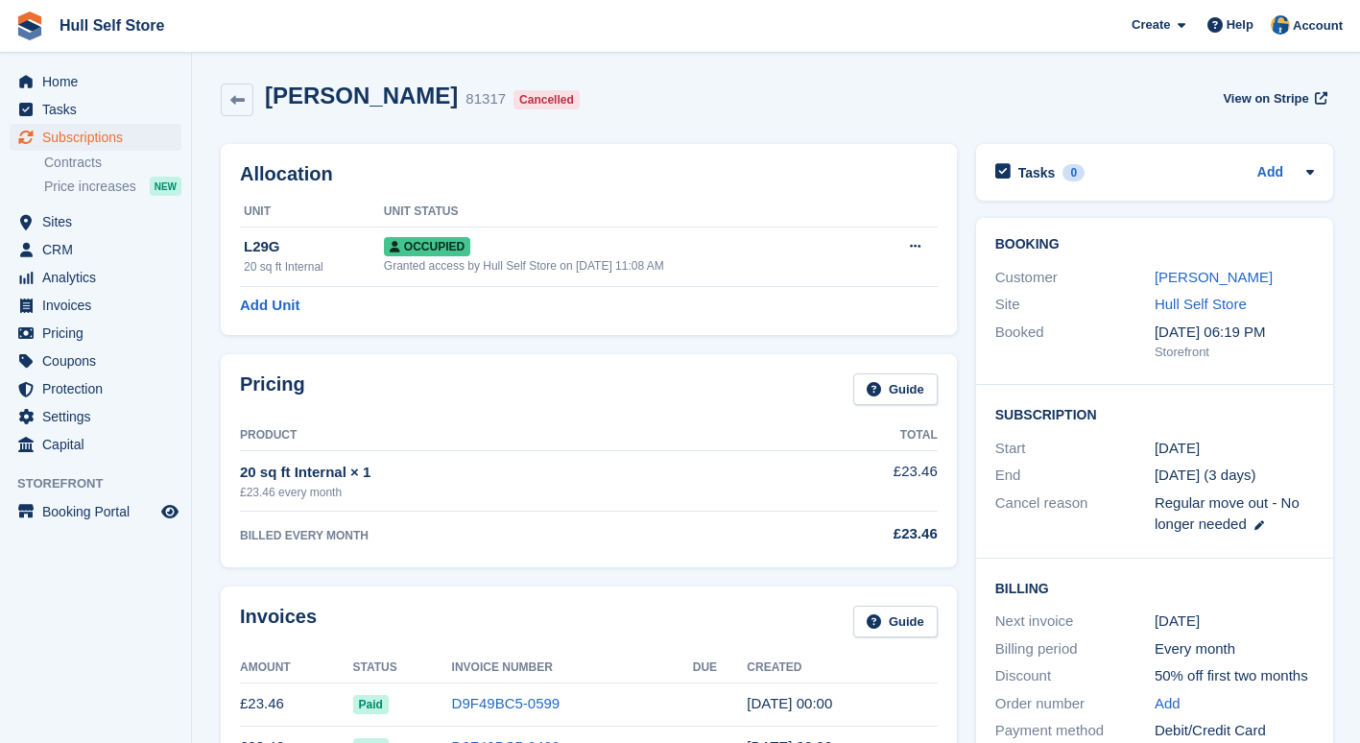
click at [1200, 289] on div "Customer [PERSON_NAME]" at bounding box center [1154, 278] width 319 height 28
click at [1202, 275] on link "[PERSON_NAME]" at bounding box center [1213, 277] width 118 height 16
